Goal: Information Seeking & Learning: Learn about a topic

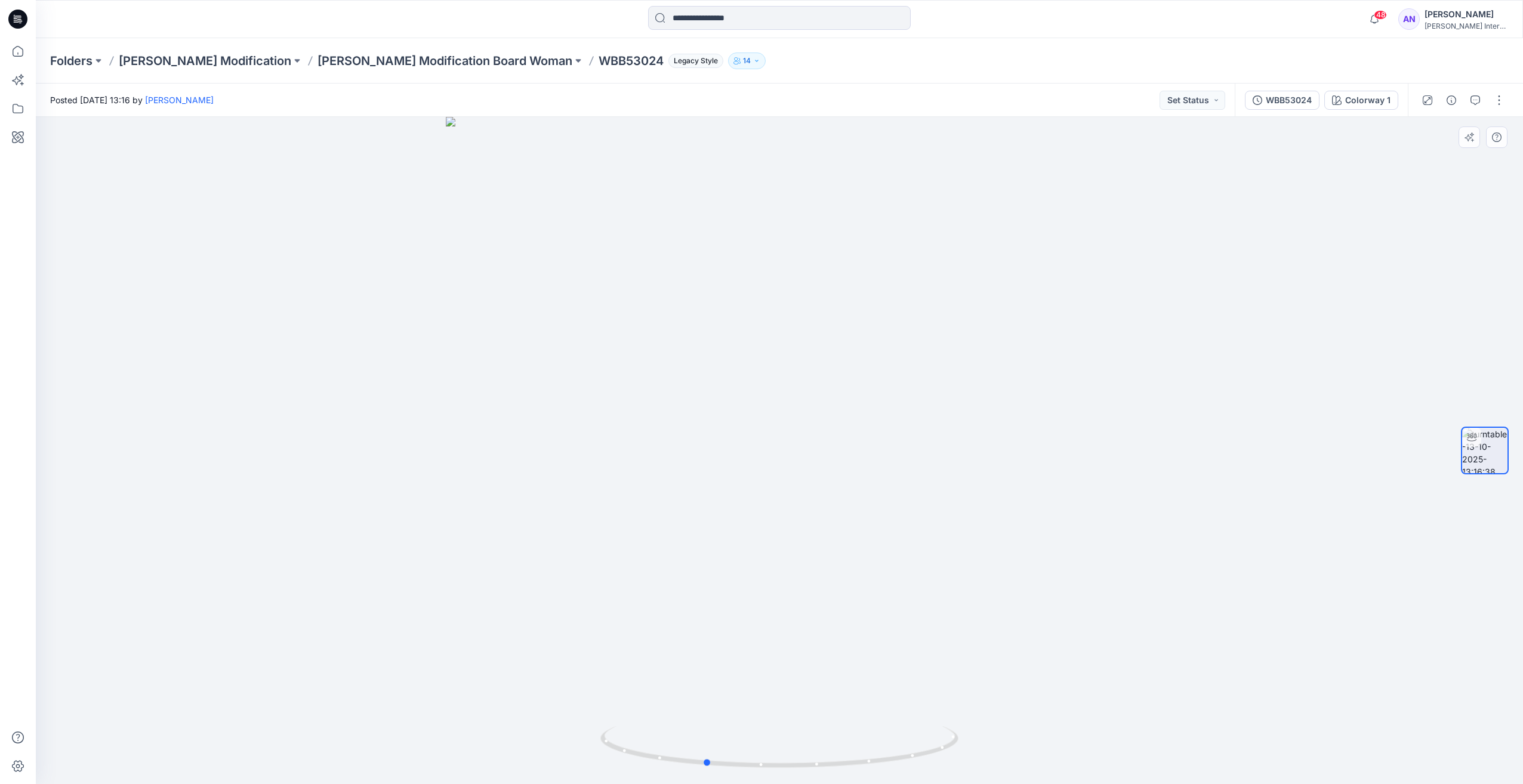
drag, startPoint x: 871, startPoint y: 581, endPoint x: 794, endPoint y: 592, distance: 77.8
click at [796, 593] on div at bounding box center [779, 450] width 1487 height 667
drag, startPoint x: 831, startPoint y: 588, endPoint x: 731, endPoint y: 598, distance: 100.5
click at [731, 598] on div at bounding box center [779, 450] width 1487 height 667
drag, startPoint x: 818, startPoint y: 572, endPoint x: 722, endPoint y: 579, distance: 96.3
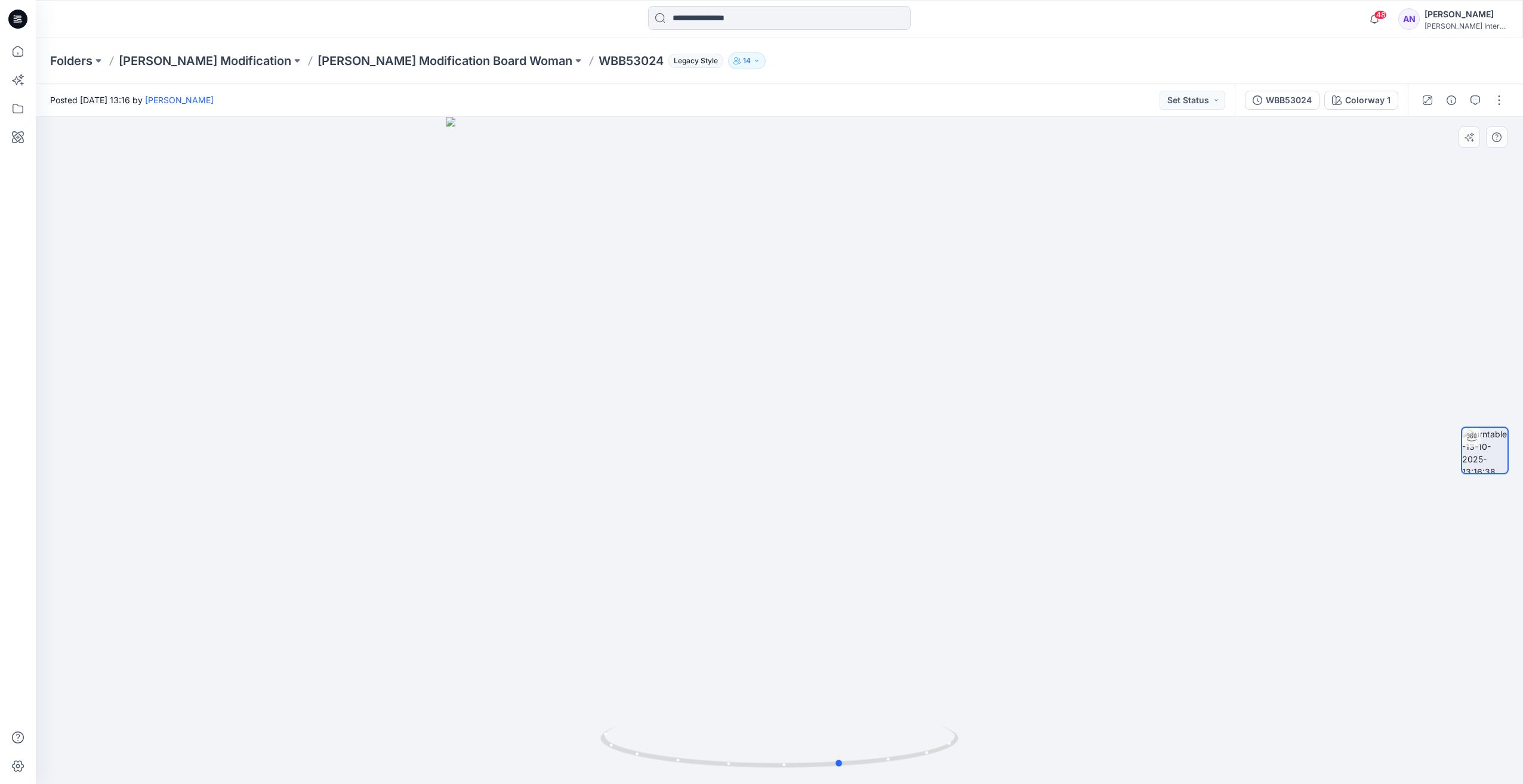
click at [722, 579] on div at bounding box center [779, 450] width 1487 height 667
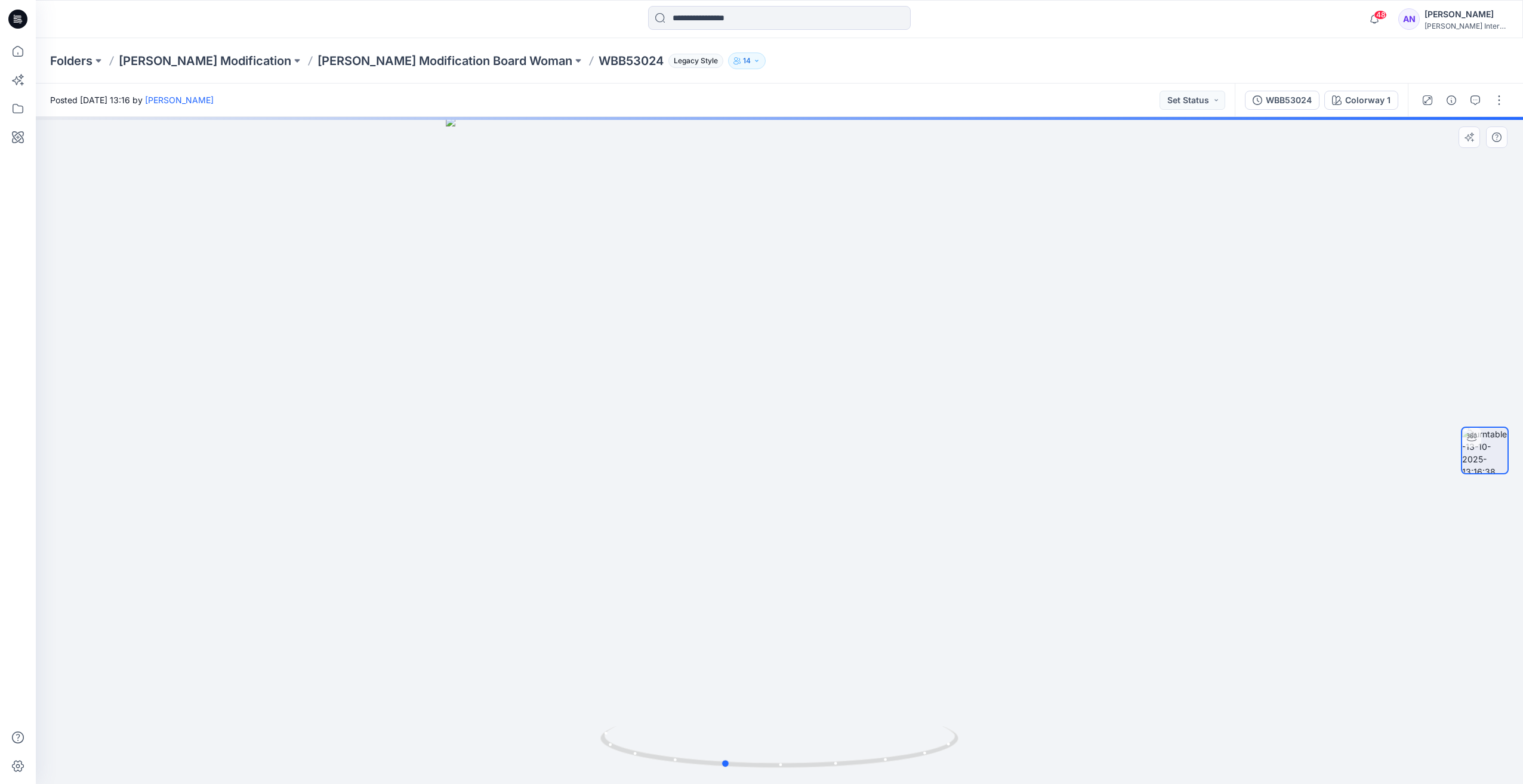
drag, startPoint x: 827, startPoint y: 479, endPoint x: 749, endPoint y: 490, distance: 78.8
click at [749, 490] on div at bounding box center [779, 450] width 1487 height 667
drag, startPoint x: 754, startPoint y: 489, endPoint x: 703, endPoint y: 494, distance: 51.2
click at [697, 496] on div at bounding box center [779, 450] width 1487 height 667
click at [729, 477] on div at bounding box center [779, 450] width 1487 height 667
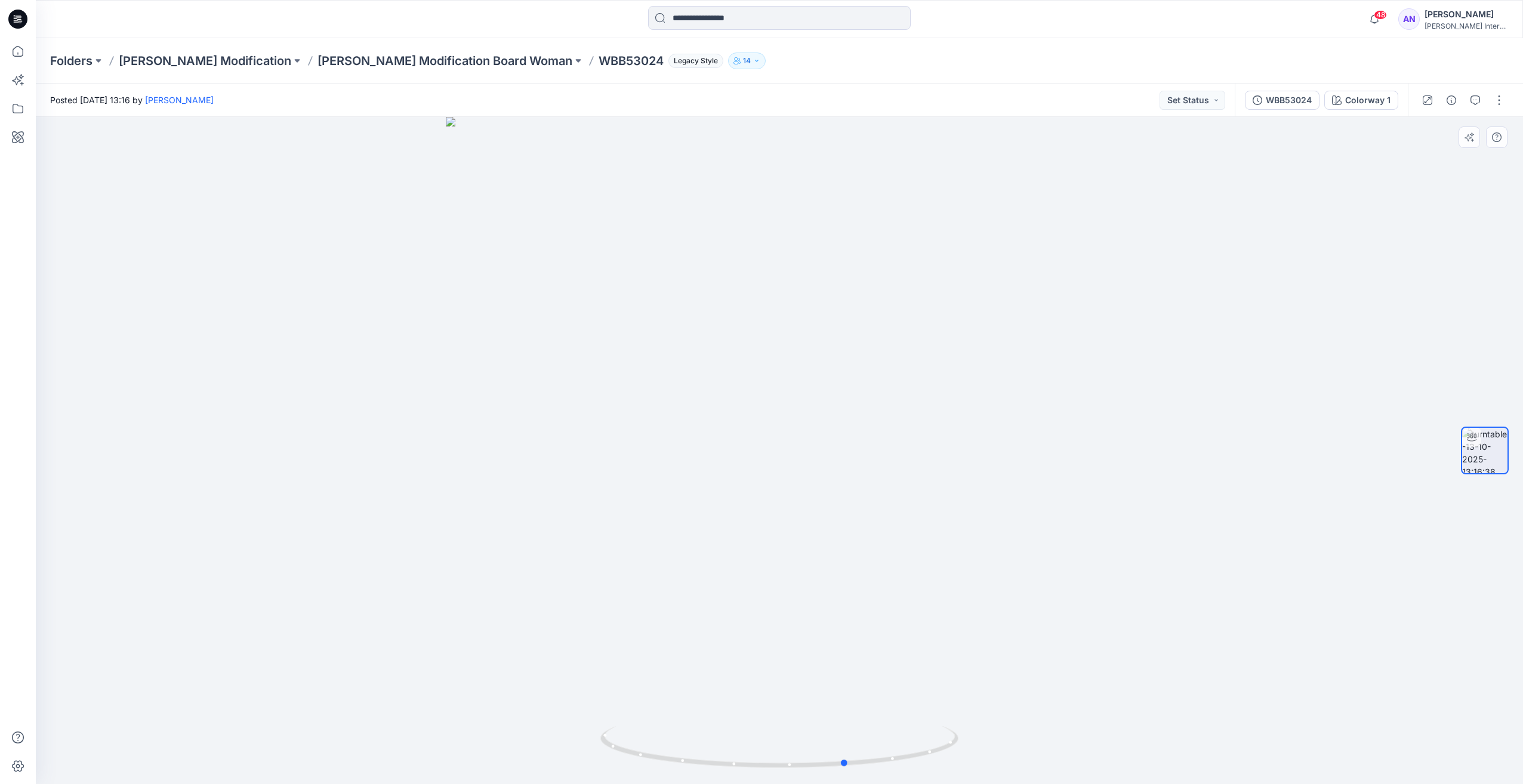
drag, startPoint x: 816, startPoint y: 460, endPoint x: 723, endPoint y: 463, distance: 93.0
click at [723, 463] on div at bounding box center [779, 450] width 1487 height 667
